Goal: Task Accomplishment & Management: Manage account settings

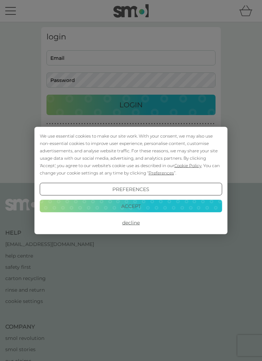
click at [139, 208] on button "Accept" at bounding box center [131, 206] width 182 height 13
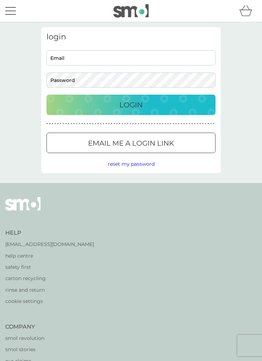
click at [90, 65] on input "Email" at bounding box center [130, 57] width 169 height 15
type input "sharon.niebergall@btinternet.com"
click at [144, 110] on div "Login" at bounding box center [130, 104] width 155 height 11
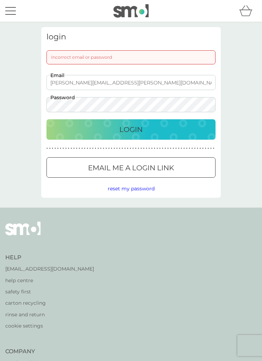
click at [143, 129] on p "Login" at bounding box center [130, 129] width 23 height 11
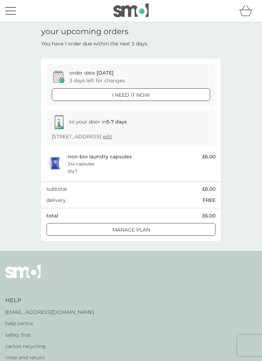
click at [148, 228] on p "Manage plan" at bounding box center [131, 230] width 38 height 8
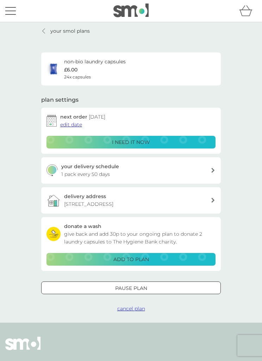
click at [80, 125] on span "edit date" at bounding box center [71, 124] width 22 height 6
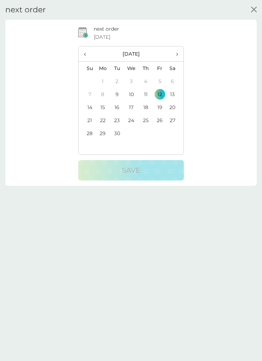
click at [178, 57] on th "›" at bounding box center [175, 53] width 17 height 15
click at [160, 107] on td "17" at bounding box center [160, 107] width 14 height 13
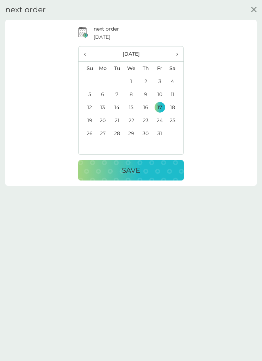
click at [144, 171] on div "Save" at bounding box center [130, 170] width 91 height 11
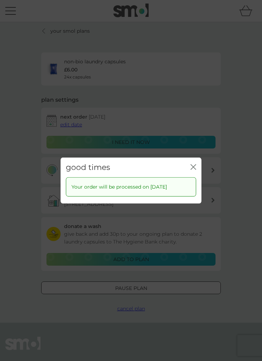
click at [193, 167] on icon "close" at bounding box center [194, 167] width 2 height 5
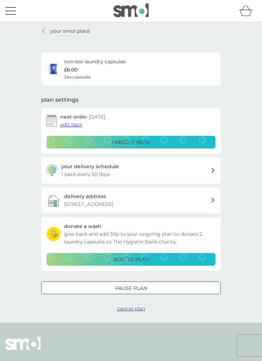
click at [14, 12] on button "menu" at bounding box center [10, 10] width 11 height 13
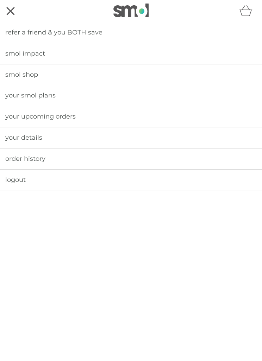
click at [29, 178] on link "logout" at bounding box center [131, 180] width 262 height 21
